Goal: Information Seeking & Learning: Learn about a topic

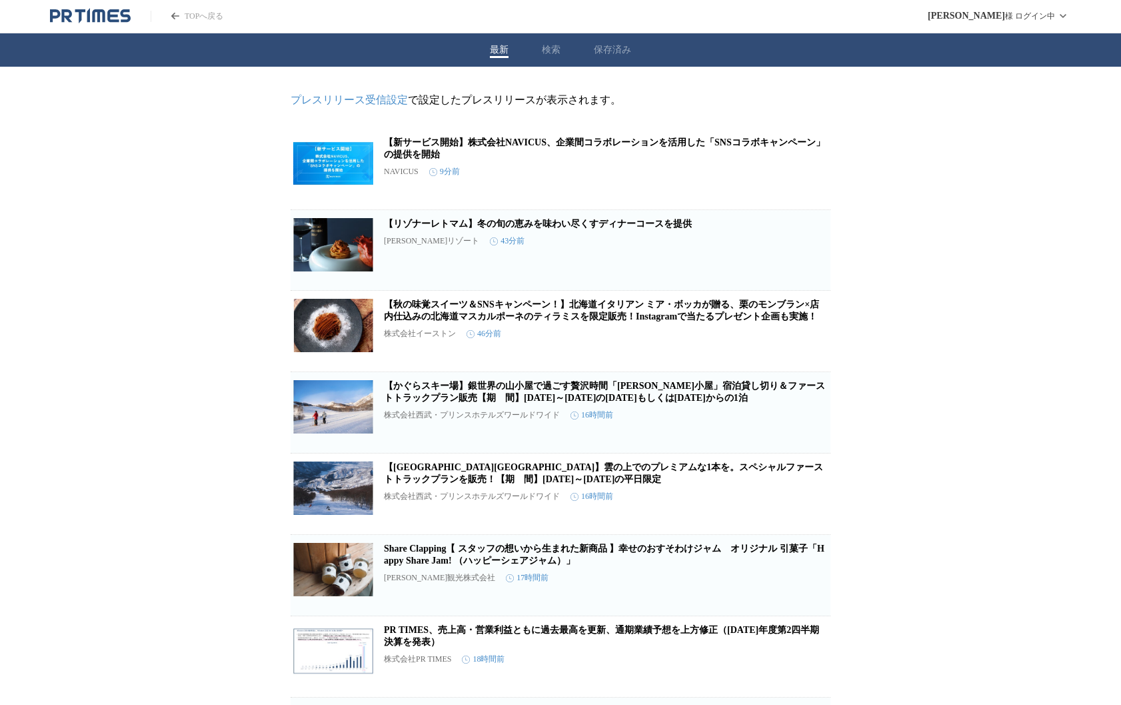
drag, startPoint x: 935, startPoint y: 282, endPoint x: 928, endPoint y: 299, distance: 18.2
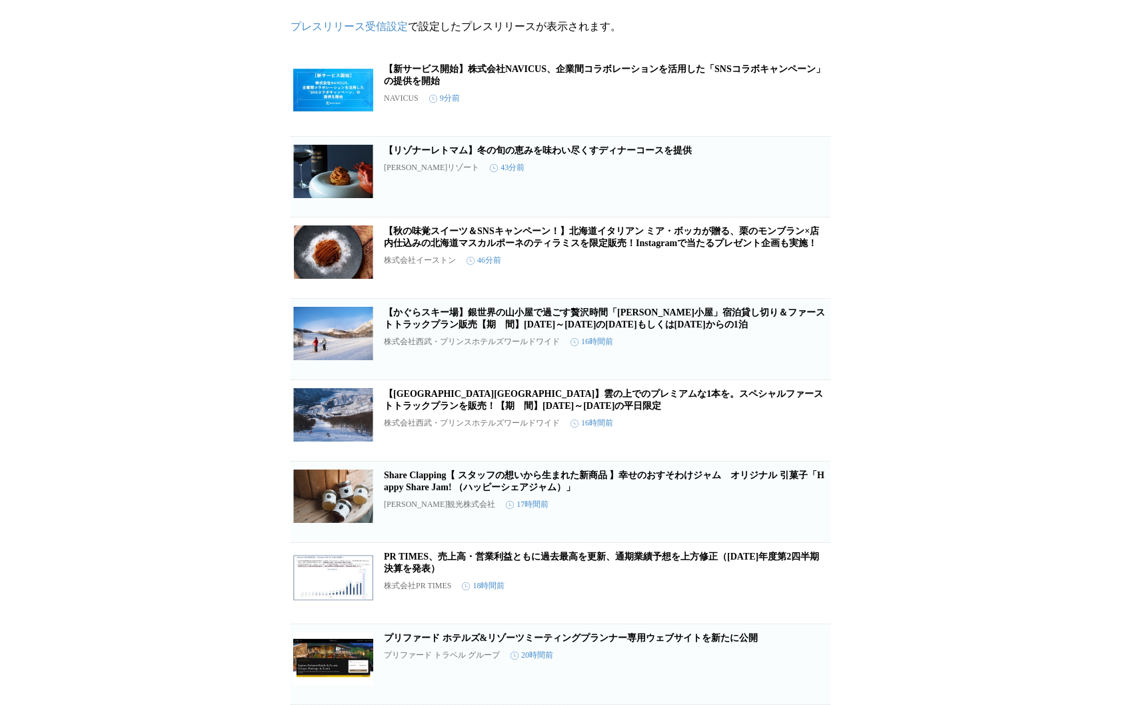
scroll to position [79, 0]
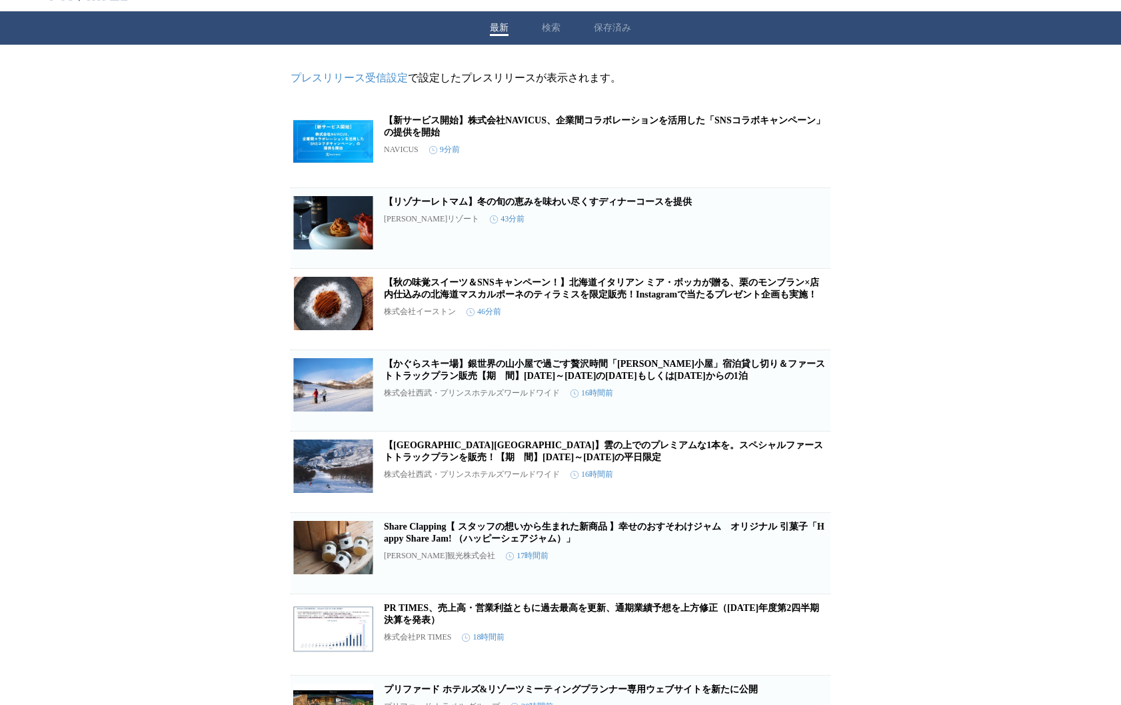
scroll to position [0, 0]
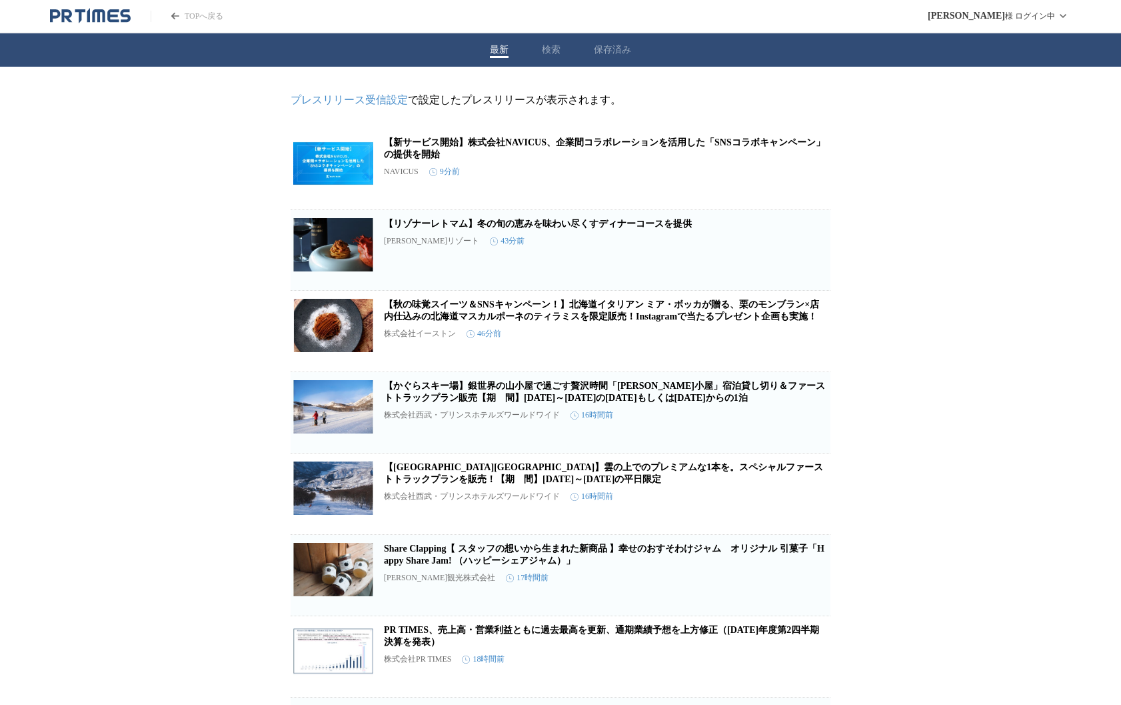
click at [507, 147] on link "【新サービス開始】株式会社NAVICUS、企業間コラボレーションを活用した「SNSコラボキャンペーン」の提供を開始" at bounding box center [604, 148] width 441 height 22
click at [760, 321] on link "【秋の味覚スイーツ＆SNSキャンペーン！】北海道イタリアン ミア・ボッカが贈る、栗のモンブラン×店内仕込みの北海道マスカルポーネのティラミスを限定販売！Ins…" at bounding box center [601, 310] width 435 height 22
